Goal: Task Accomplishment & Management: Complete application form

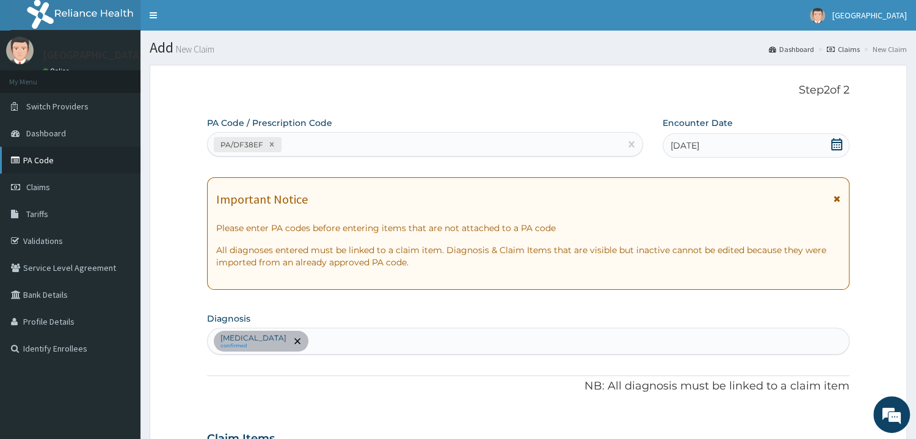
click at [40, 159] on link "PA Code" at bounding box center [70, 160] width 141 height 27
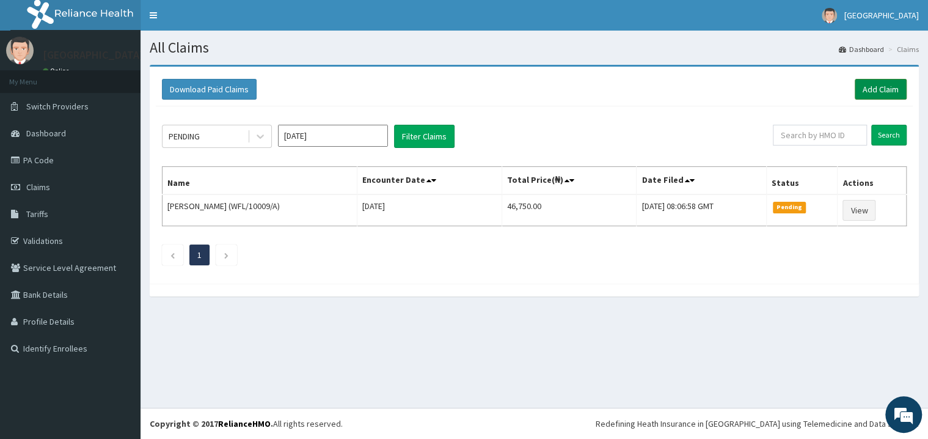
click at [877, 92] on link "Add Claim" at bounding box center [881, 89] width 52 height 21
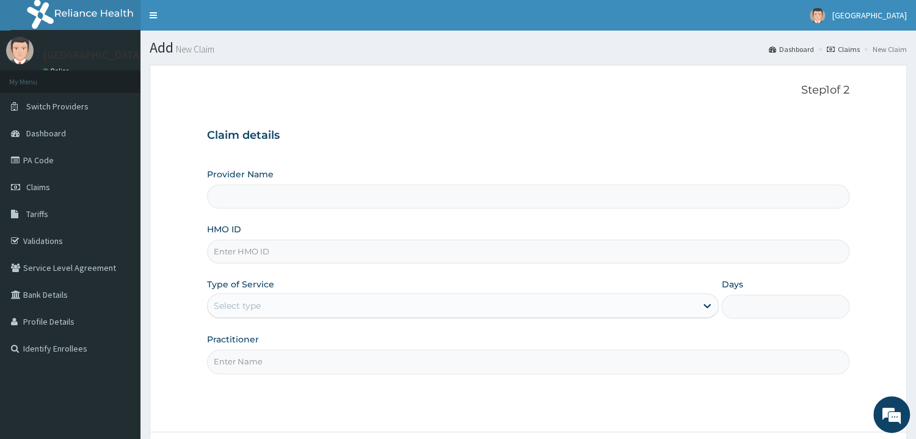
type input "Mother and Child Hospital - Omole"
click at [270, 251] on input "HMO ID" at bounding box center [528, 251] width 643 height 24
type input "ONC/10073/A"
click at [234, 307] on div "Select type" at bounding box center [237, 305] width 47 height 12
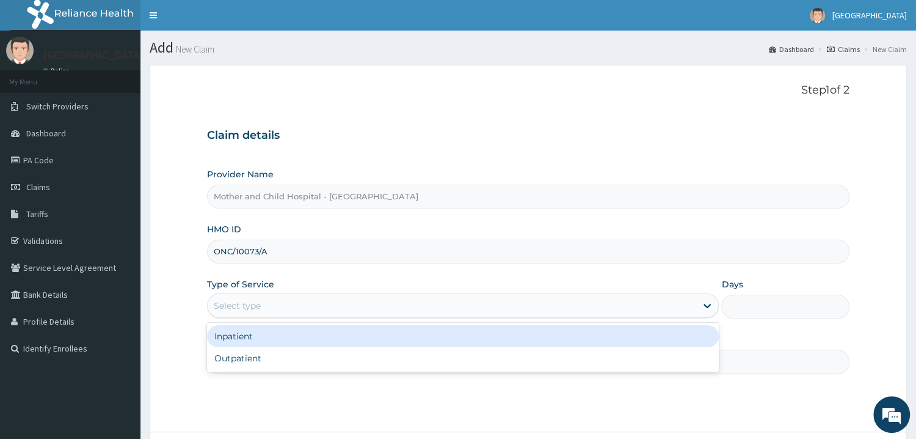
click at [233, 337] on div "Inpatient" at bounding box center [463, 336] width 513 height 22
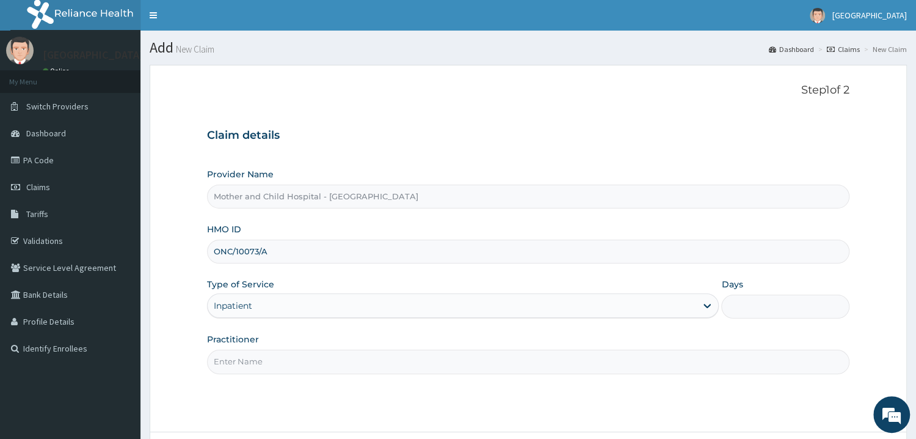
click at [745, 308] on input "Days" at bounding box center [786, 306] width 128 height 24
type input "1"
click at [294, 355] on input "Practitioner" at bounding box center [528, 361] width 643 height 24
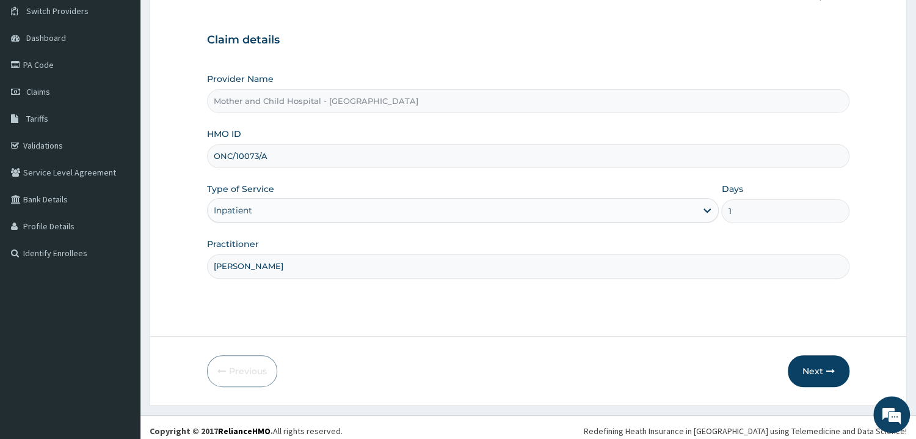
scroll to position [103, 0]
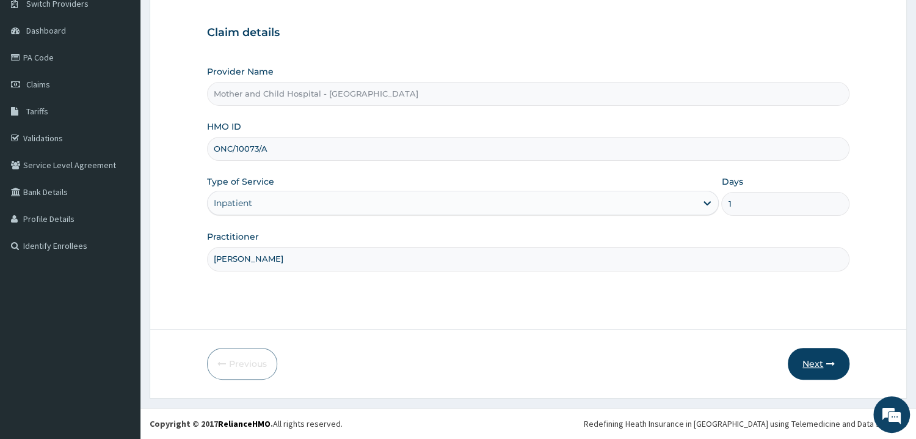
type input "DR UGWU"
click at [806, 365] on button "Next" at bounding box center [819, 364] width 62 height 32
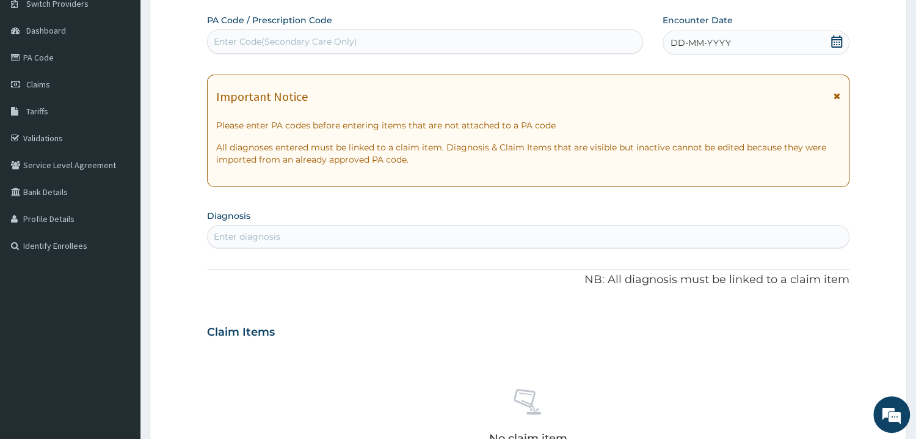
click at [401, 34] on div "Enter Code(Secondary Care Only)" at bounding box center [425, 42] width 435 height 20
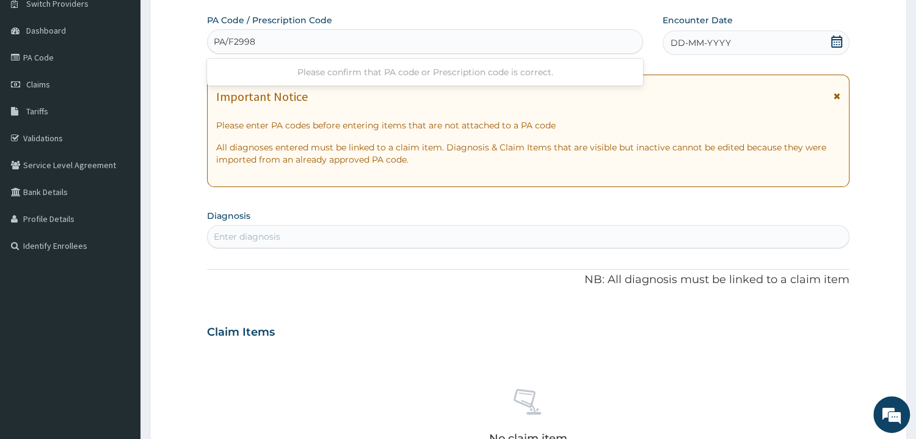
type input "PA/F29986"
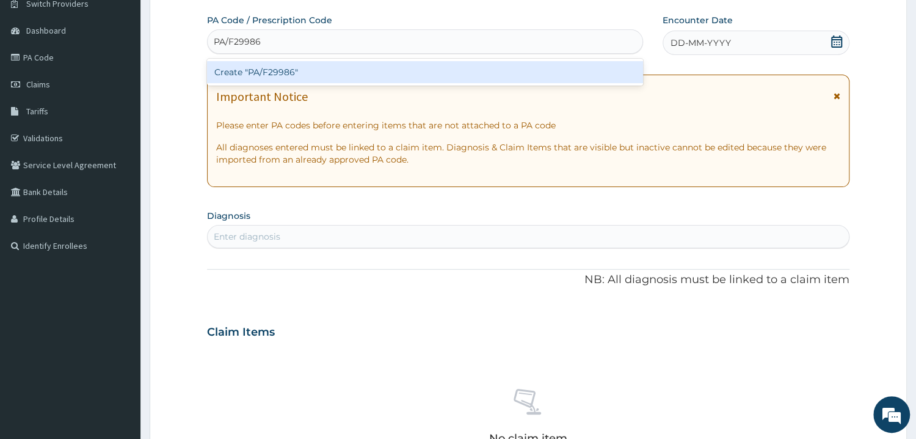
click at [310, 71] on div "Create "PA/F29986"" at bounding box center [425, 72] width 436 height 22
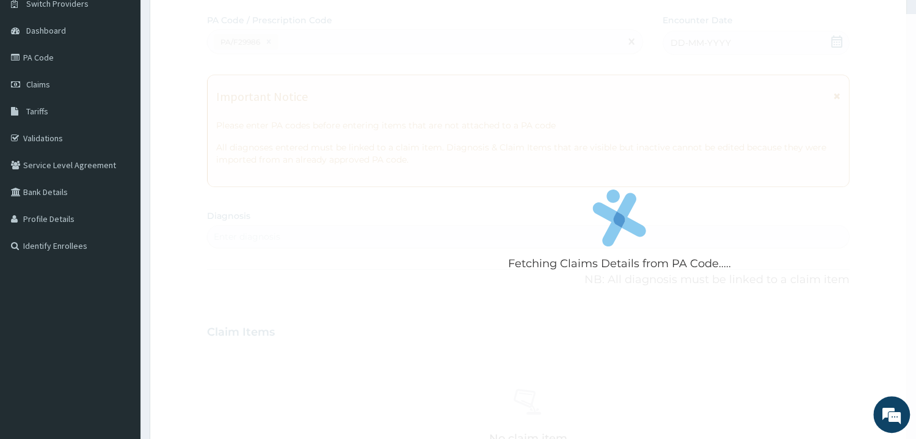
scroll to position [330, 0]
